Goal: Obtain resource: Download file/media

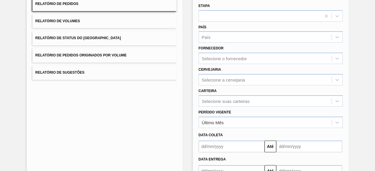
scroll to position [86, 0]
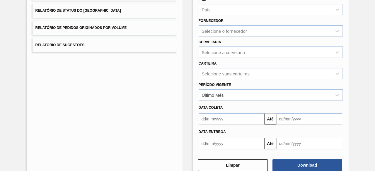
click at [256, 79] on div "Selecione suas carteiras" at bounding box center [271, 73] width 144 height 11
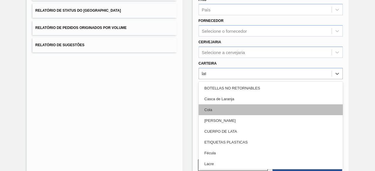
type input "lata"
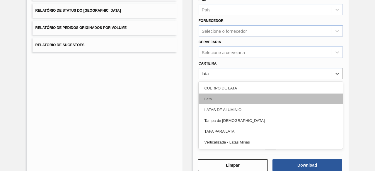
click at [258, 96] on div "Lata" at bounding box center [271, 99] width 144 height 11
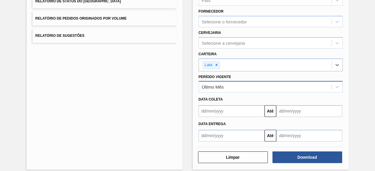
scroll to position [100, 0]
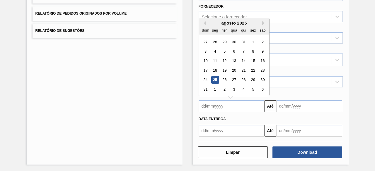
click at [236, 110] on input "text" at bounding box center [232, 106] width 66 height 12
click at [214, 80] on div "25" at bounding box center [215, 80] width 8 height 8
type input "[DATE]"
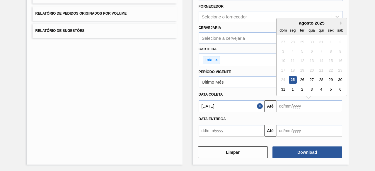
click at [285, 105] on input "text" at bounding box center [309, 106] width 66 height 12
click at [319, 81] on div "28" at bounding box center [321, 80] width 8 height 8
type input "[DATE]"
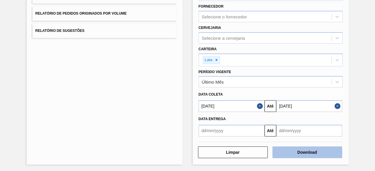
click at [316, 154] on button "Download" at bounding box center [307, 153] width 70 height 12
